Goal: Transaction & Acquisition: Purchase product/service

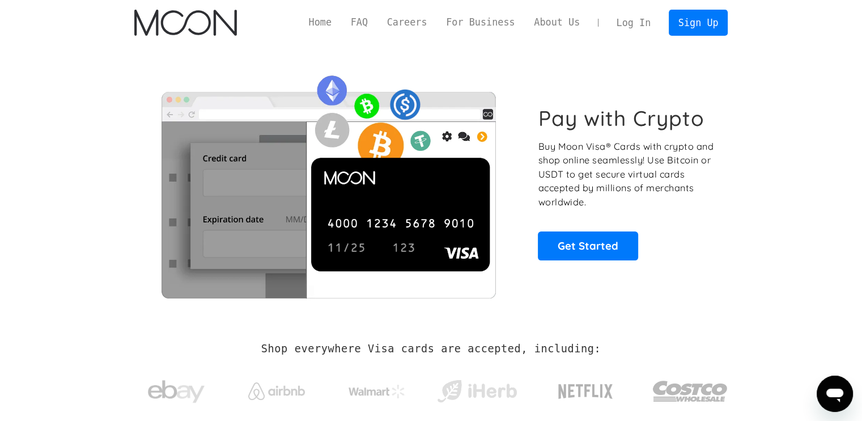
click at [636, 20] on link "Log In" at bounding box center [633, 22] width 53 height 25
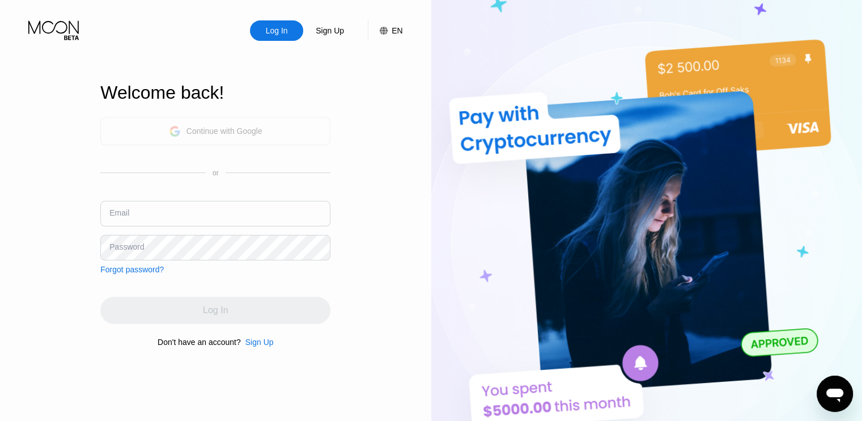
click at [227, 133] on div "Continue with Google" at bounding box center [225, 130] width 76 height 9
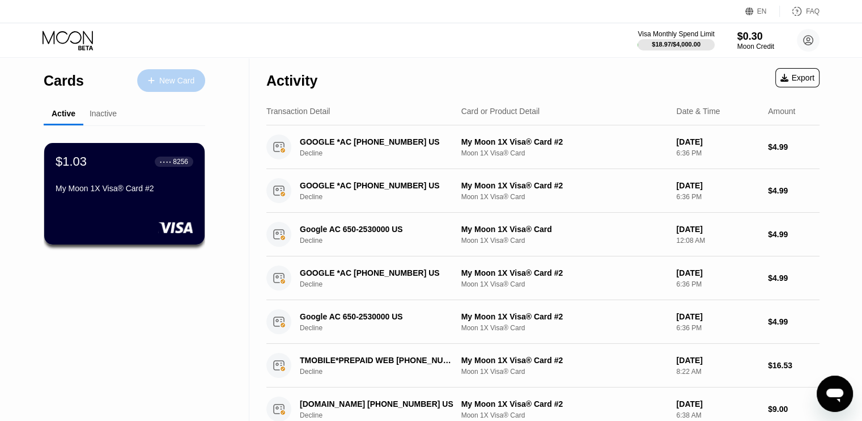
click at [166, 78] on div "New Card" at bounding box center [176, 81] width 35 height 10
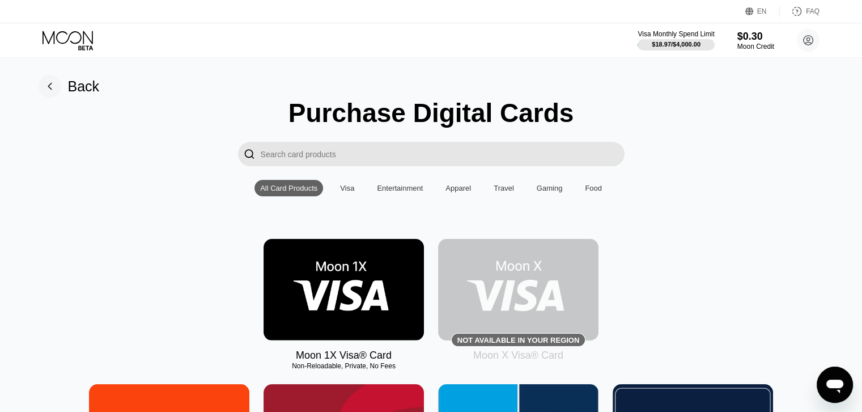
scroll to position [23, 0]
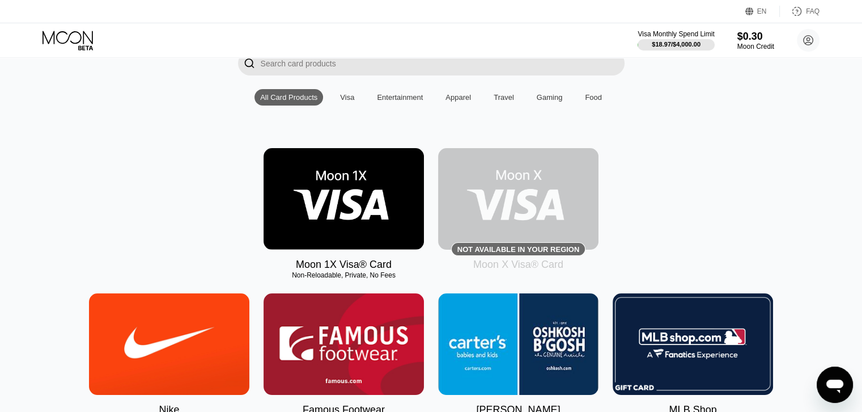
scroll to position [113, 0]
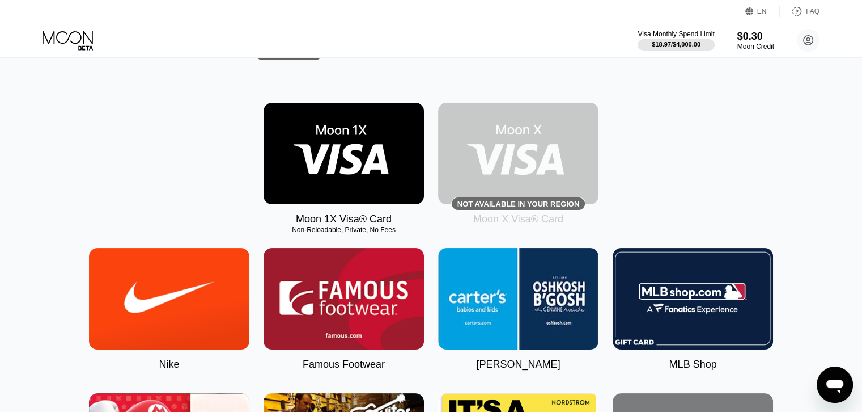
scroll to position [159, 0]
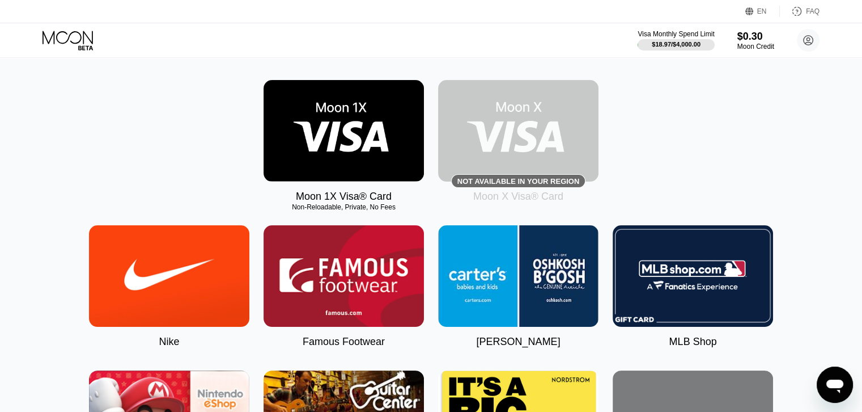
click at [330, 158] on img at bounding box center [344, 130] width 160 height 101
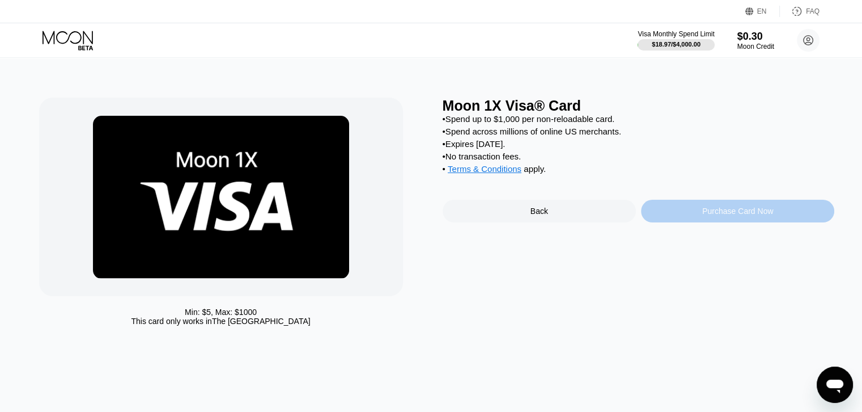
click at [742, 215] on div "Purchase Card Now" at bounding box center [737, 210] width 71 height 9
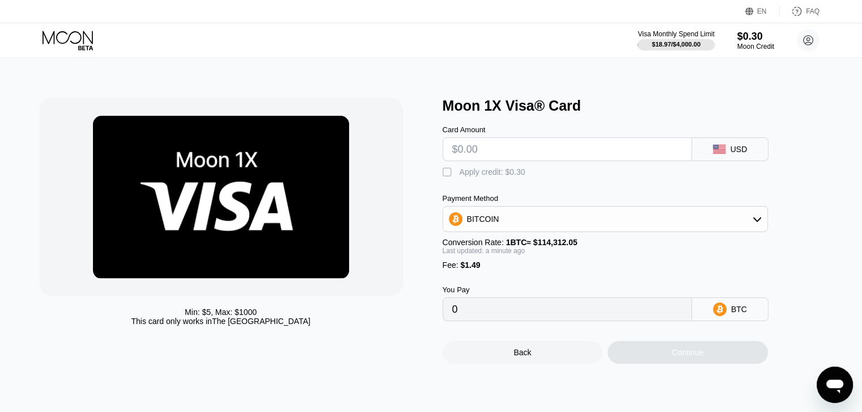
click at [565, 153] on input "text" at bounding box center [567, 149] width 230 height 23
type input "$22"
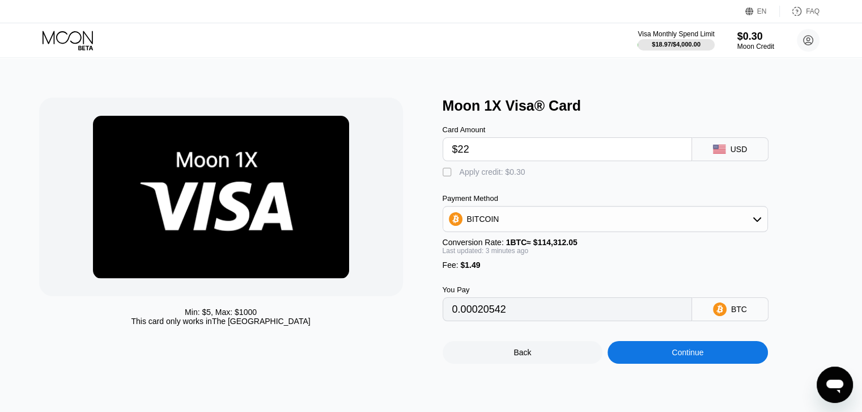
type input "0.00020542"
type input "$22"
click at [445, 177] on div "" at bounding box center [448, 172] width 11 height 11
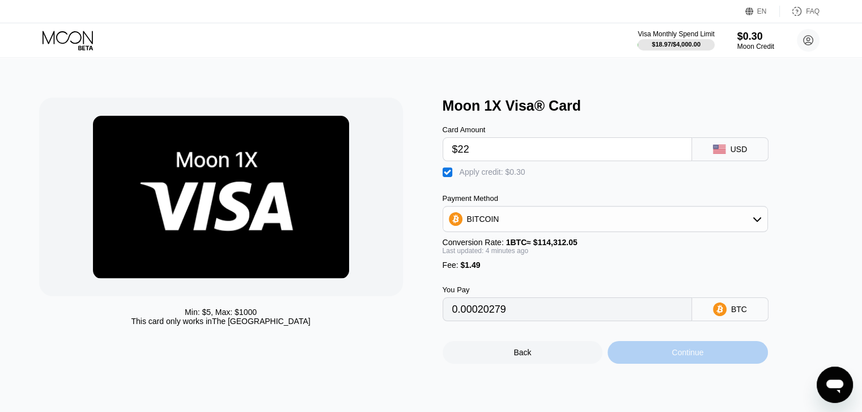
click at [693, 357] on div "Continue" at bounding box center [688, 352] width 32 height 9
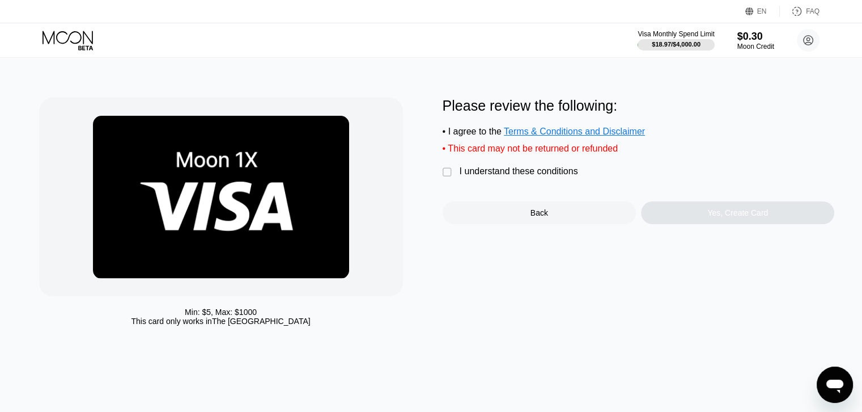
click at [445, 177] on div "" at bounding box center [448, 172] width 11 height 11
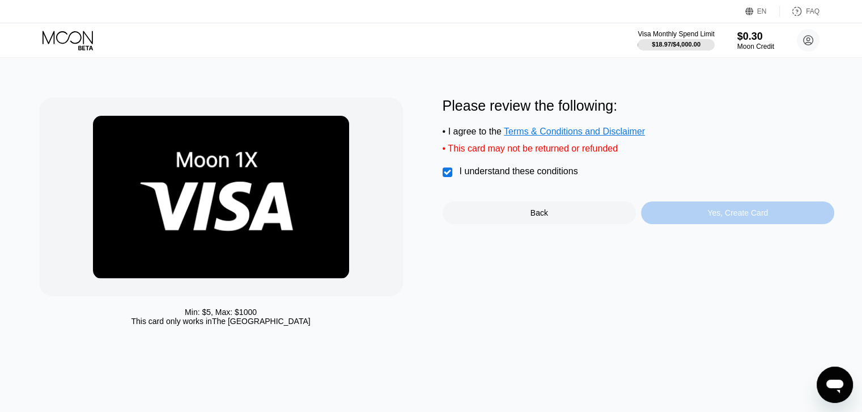
click at [729, 217] on div "Yes, Create Card" at bounding box center [738, 212] width 61 height 9
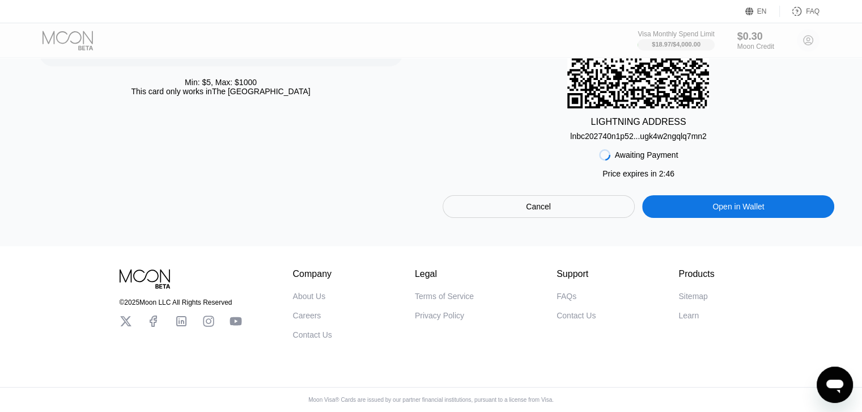
scroll to position [243, 0]
click at [539, 201] on div "Cancel" at bounding box center [538, 206] width 25 height 10
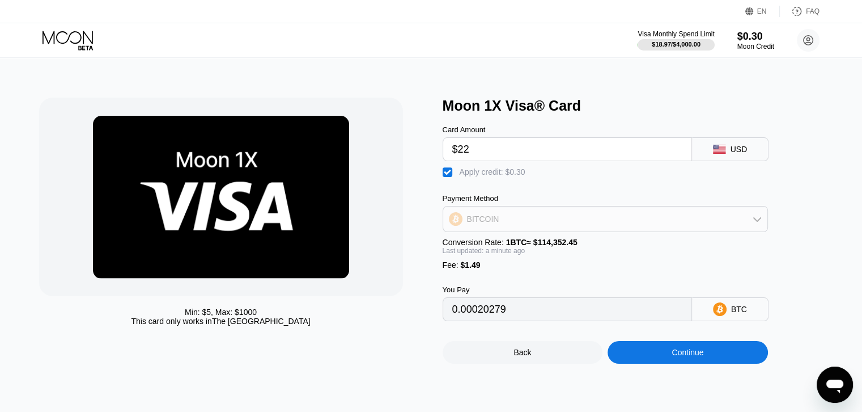
click at [501, 225] on div "BITCOIN" at bounding box center [605, 219] width 324 height 23
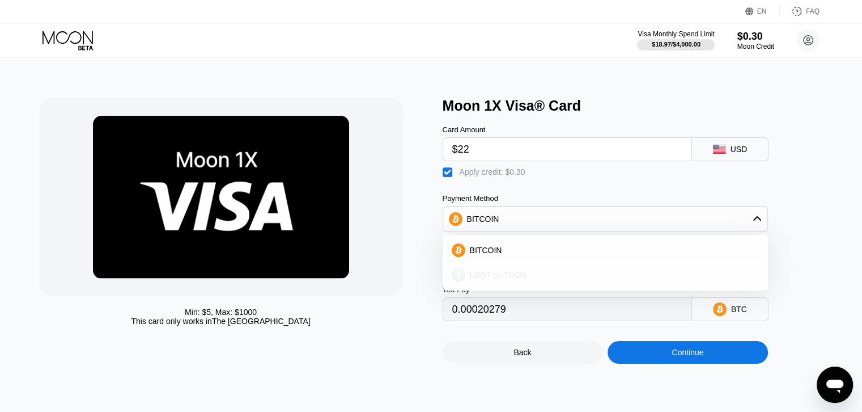
click at [485, 276] on span "USDT on TRON" at bounding box center [498, 274] width 57 height 9
type input "23.42"
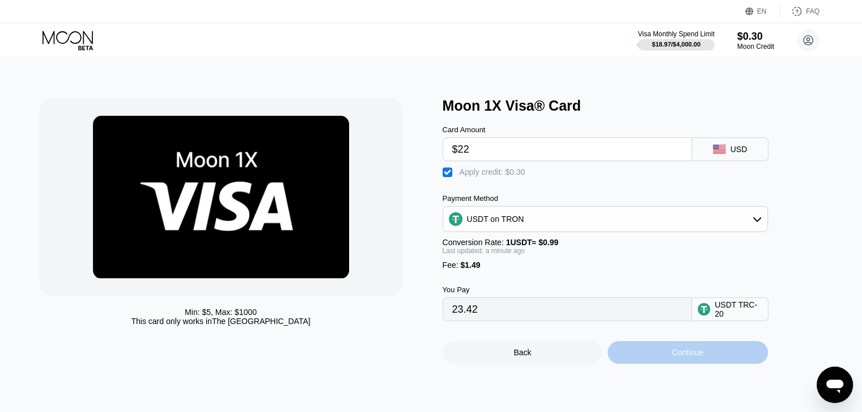
click at [692, 357] on div "Continue" at bounding box center [688, 352] width 32 height 9
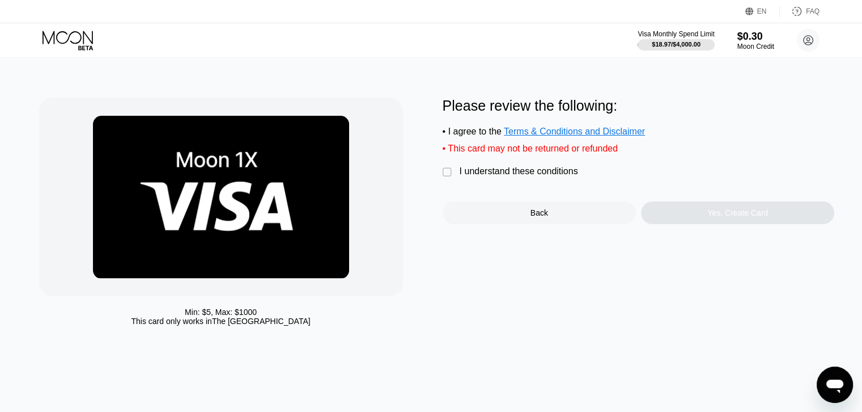
click at [446, 178] on div "" at bounding box center [448, 172] width 11 height 11
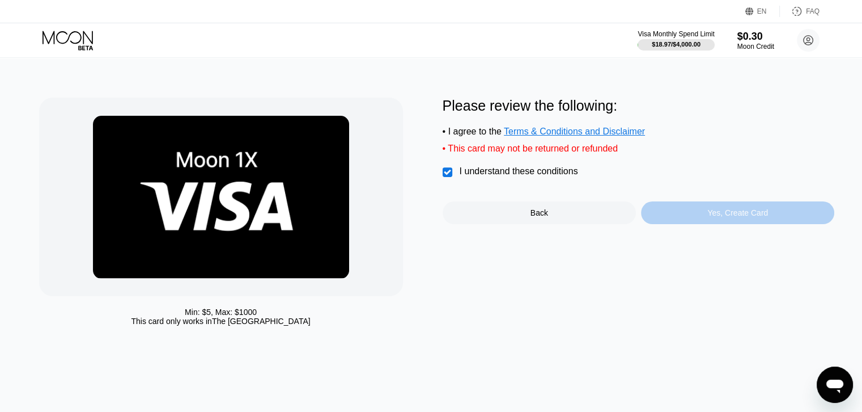
click at [716, 217] on div "Yes, Create Card" at bounding box center [738, 212] width 61 height 9
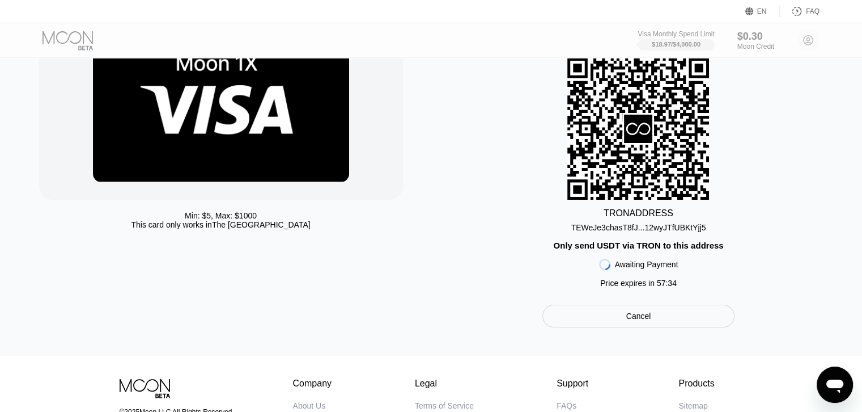
scroll to position [101, 0]
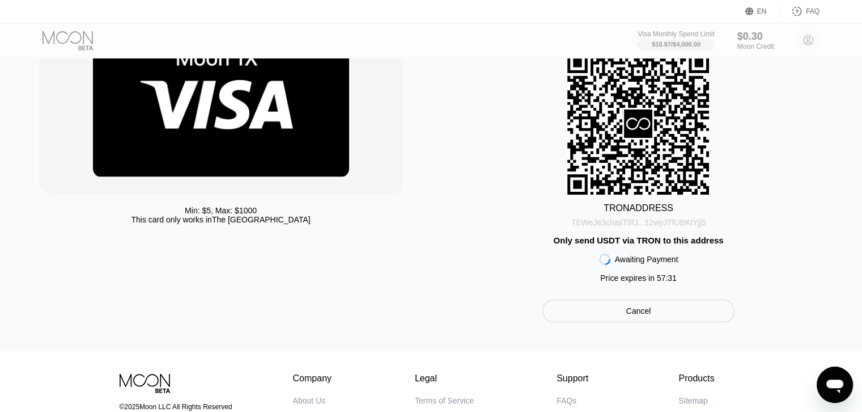
click at [639, 226] on div "TEWeJe3chasT8fJ...12wyJTfUBKtYjj5" at bounding box center [639, 222] width 135 height 9
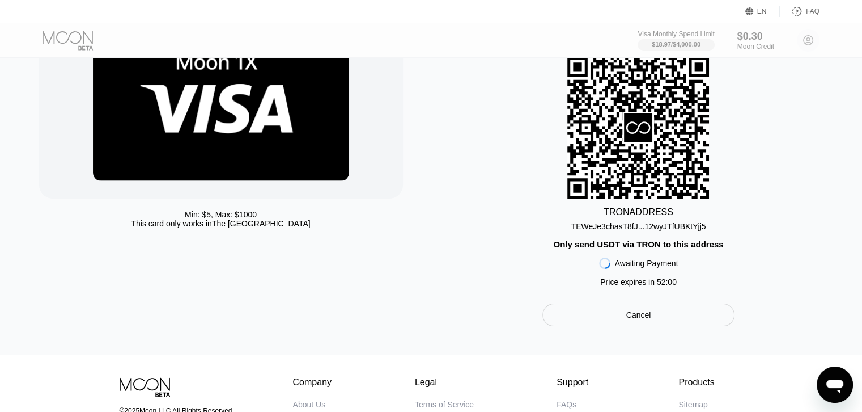
scroll to position [81, 0]
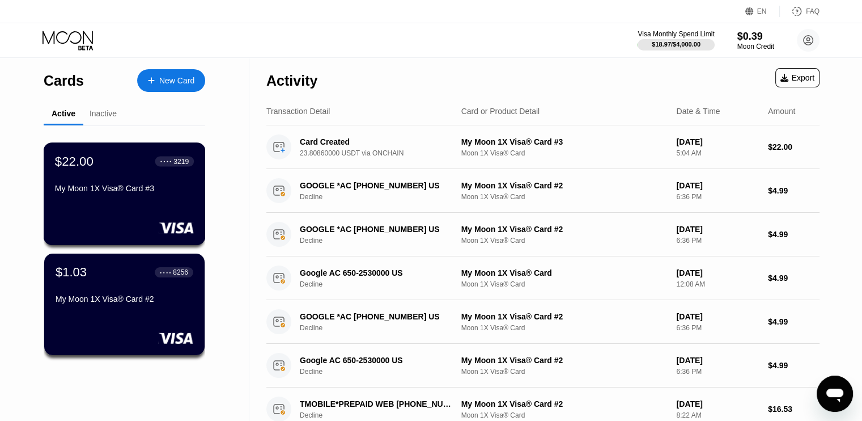
click at [103, 191] on div "My Moon 1X Visa® Card #3" at bounding box center [124, 188] width 139 height 9
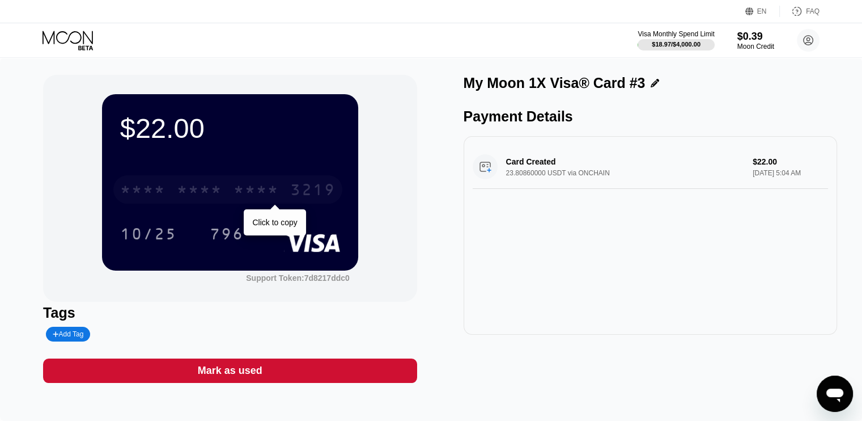
click at [194, 189] on div "* * * *" at bounding box center [199, 191] width 45 height 18
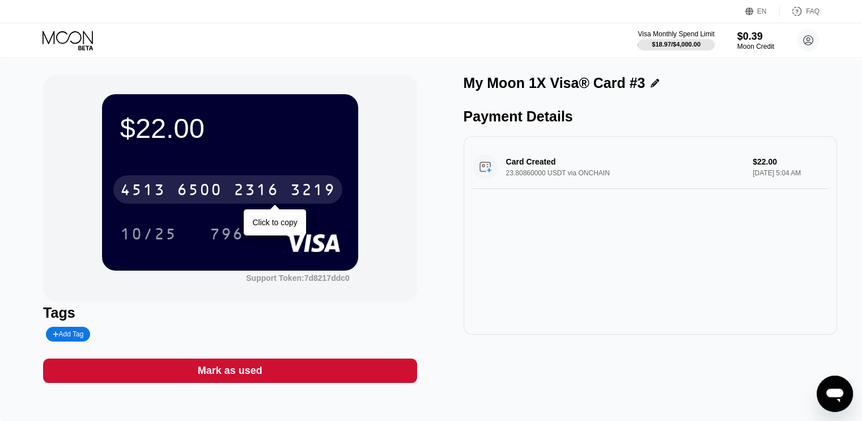
click at [216, 191] on div "6500" at bounding box center [199, 191] width 45 height 18
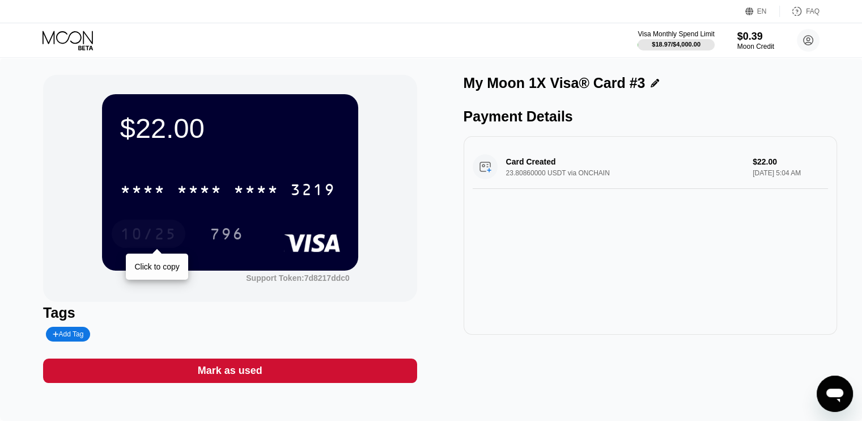
click at [148, 234] on div "10/25" at bounding box center [148, 235] width 57 height 18
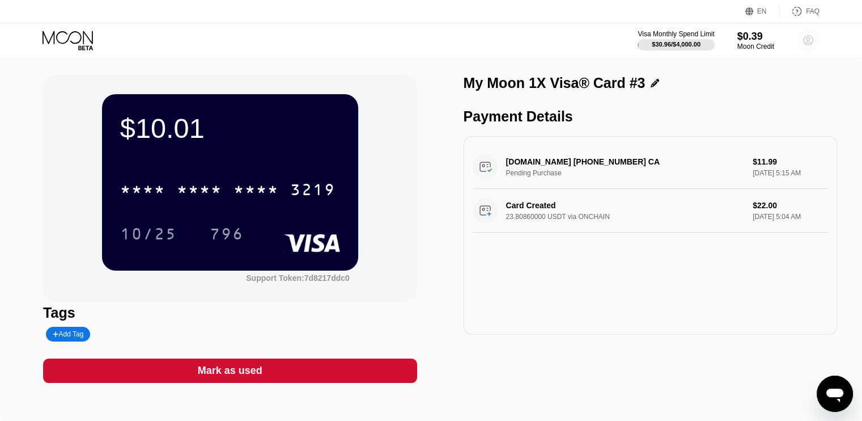
click at [807, 42] on icon at bounding box center [809, 40] width 6 height 6
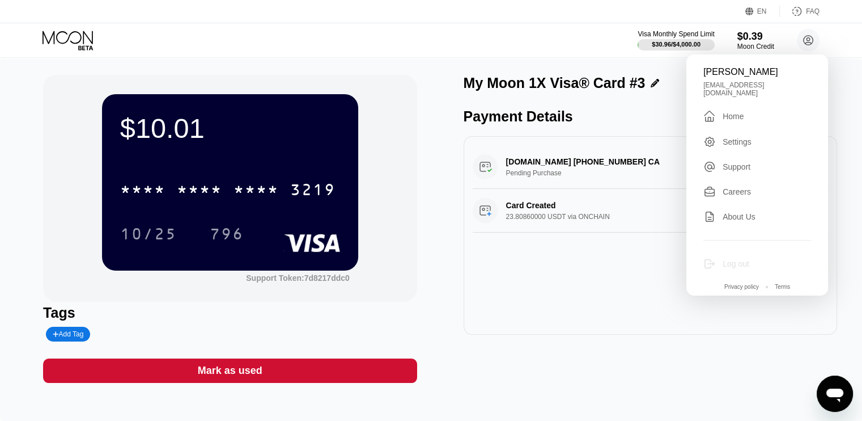
click at [730, 259] on div "Log out" at bounding box center [736, 263] width 27 height 9
